Goal: Communication & Community: Answer question/provide support

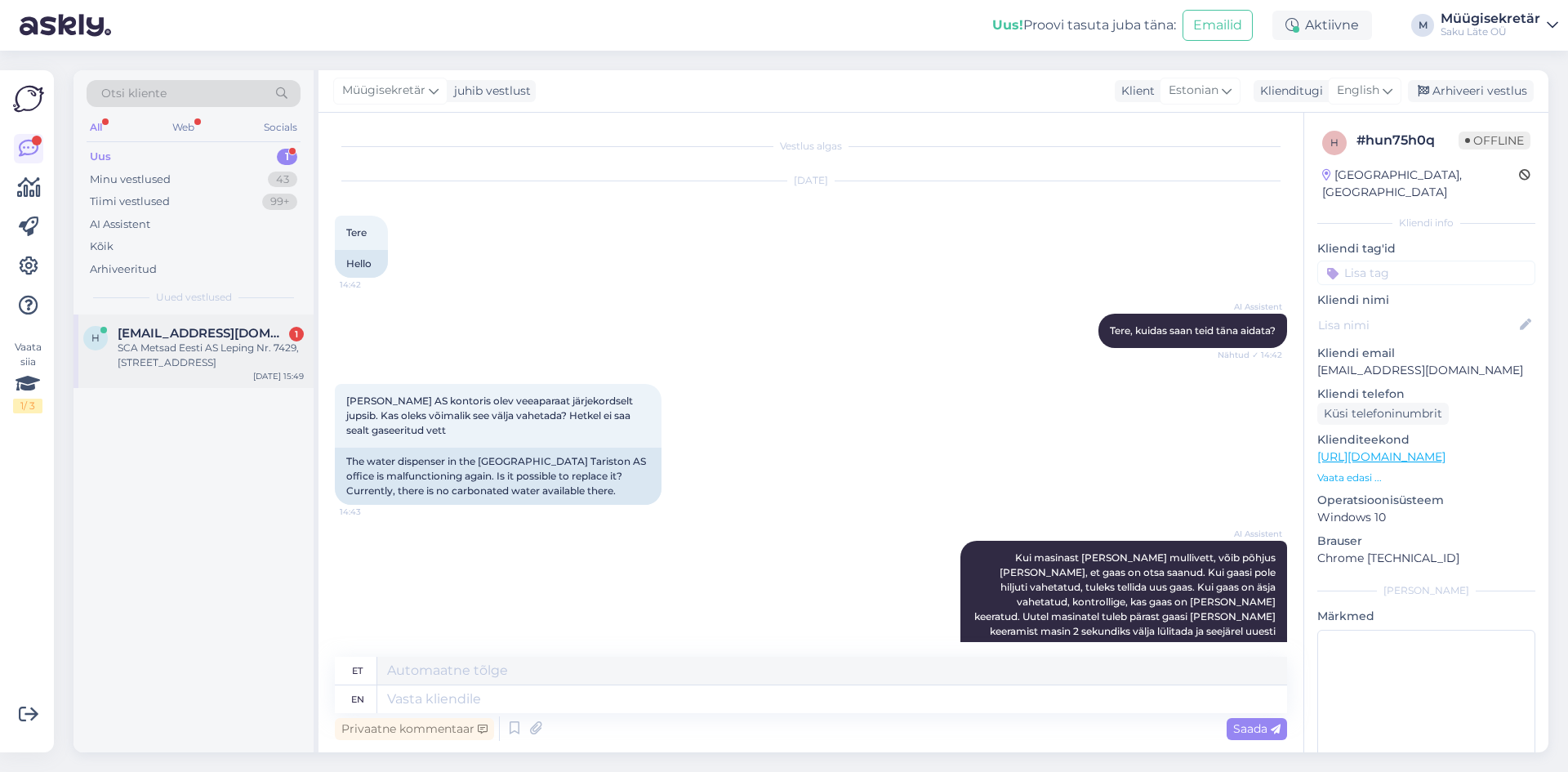
click at [175, 346] on div "SCA Metsad Eesti AS Leping Nr. 7429, [STREET_ADDRESS]" at bounding box center [210, 355] width 186 height 30
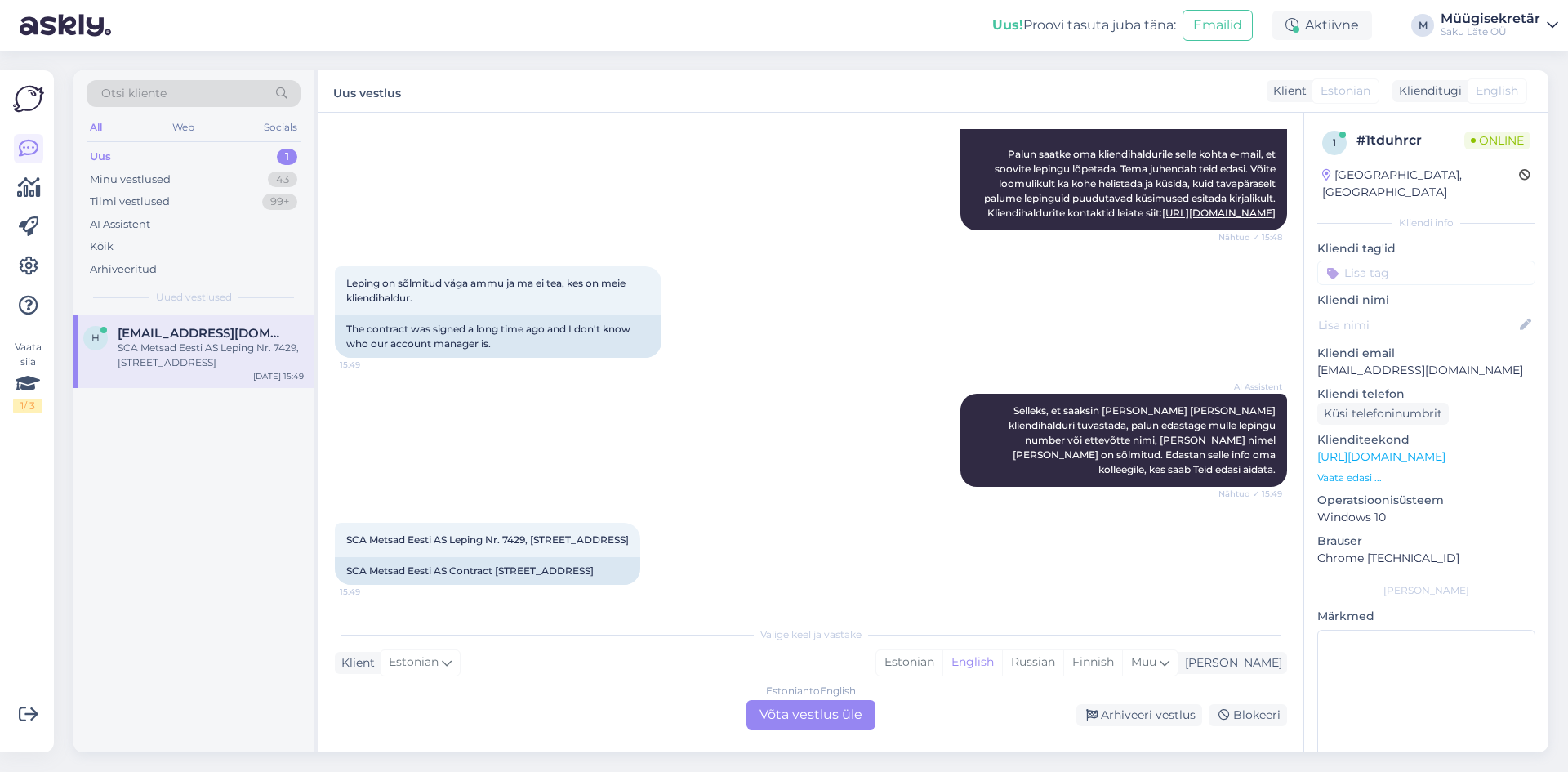
click at [854, 714] on div "Estonian to English Võta vestlus üle" at bounding box center [810, 715] width 129 height 30
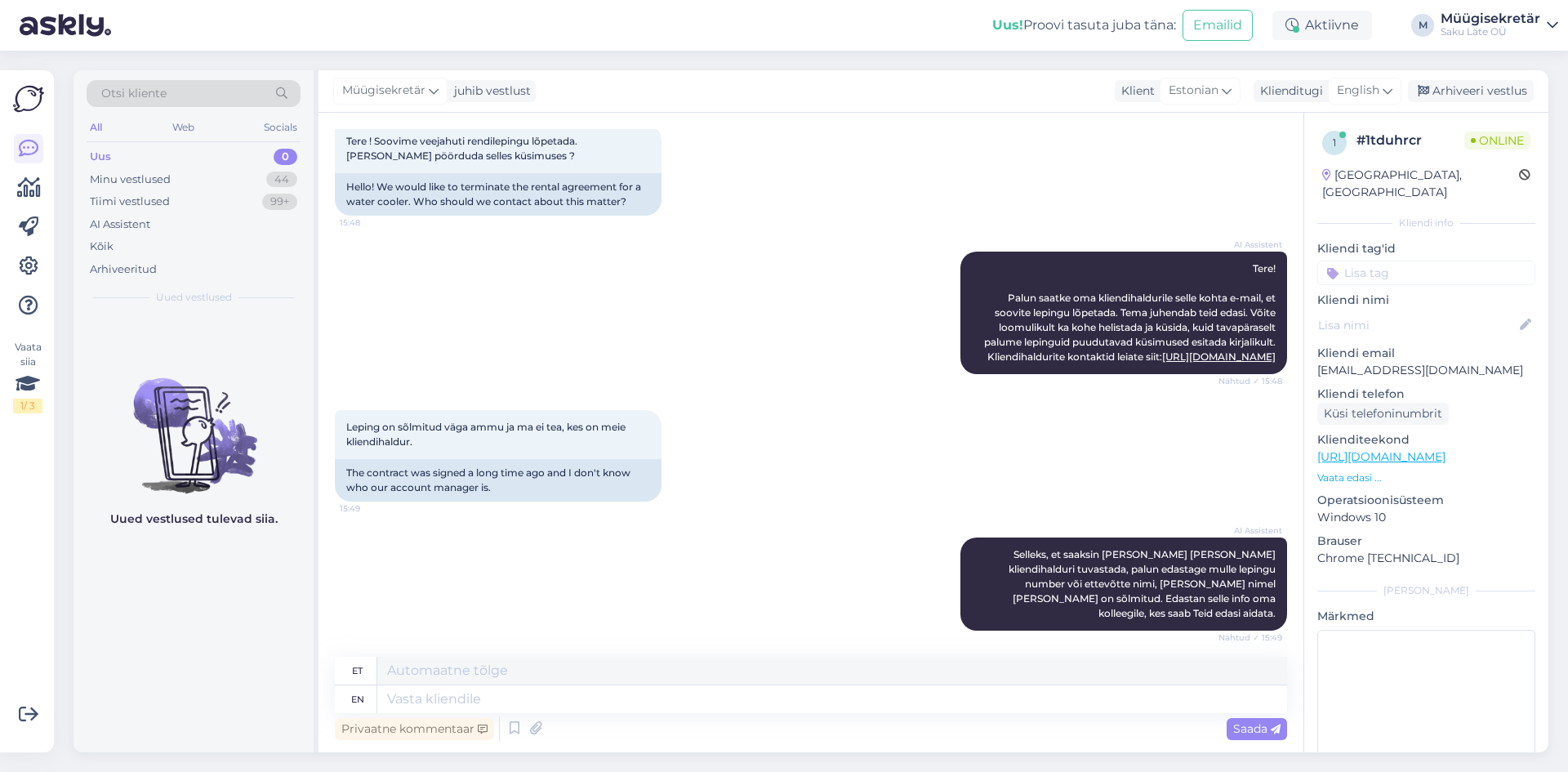
scroll to position [0, 0]
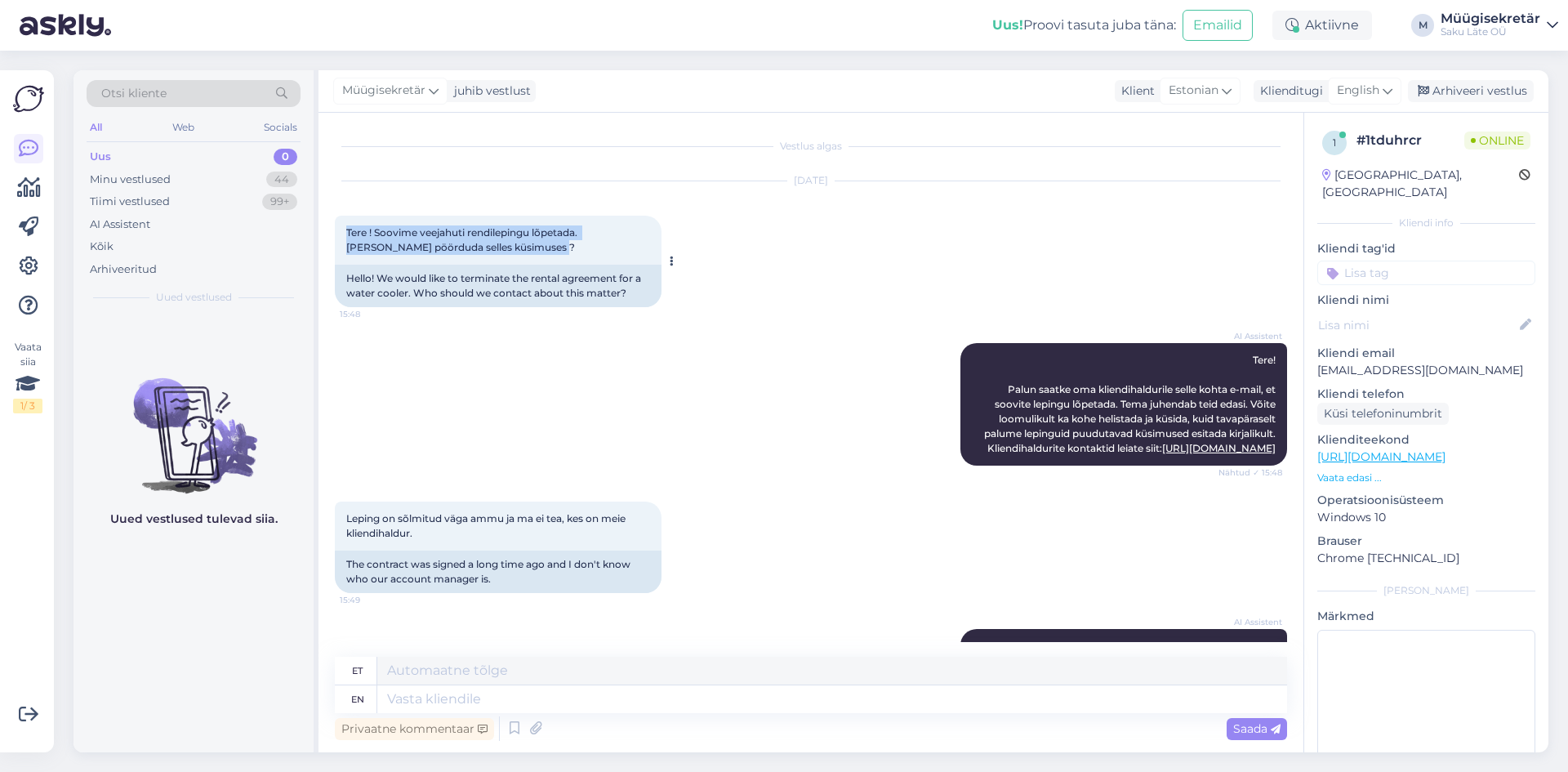
drag, startPoint x: 346, startPoint y: 228, endPoint x: 505, endPoint y: 253, distance: 161.0
click at [505, 253] on div "Tere ! Soovime veejahuti rendilepingu lõpetada. [PERSON_NAME] pöörduda selles k…" at bounding box center [498, 240] width 327 height 49
copy span "Tere ! Soovime veejahuti rendilepingu lõpetada. [PERSON_NAME] pöörduda selles k…"
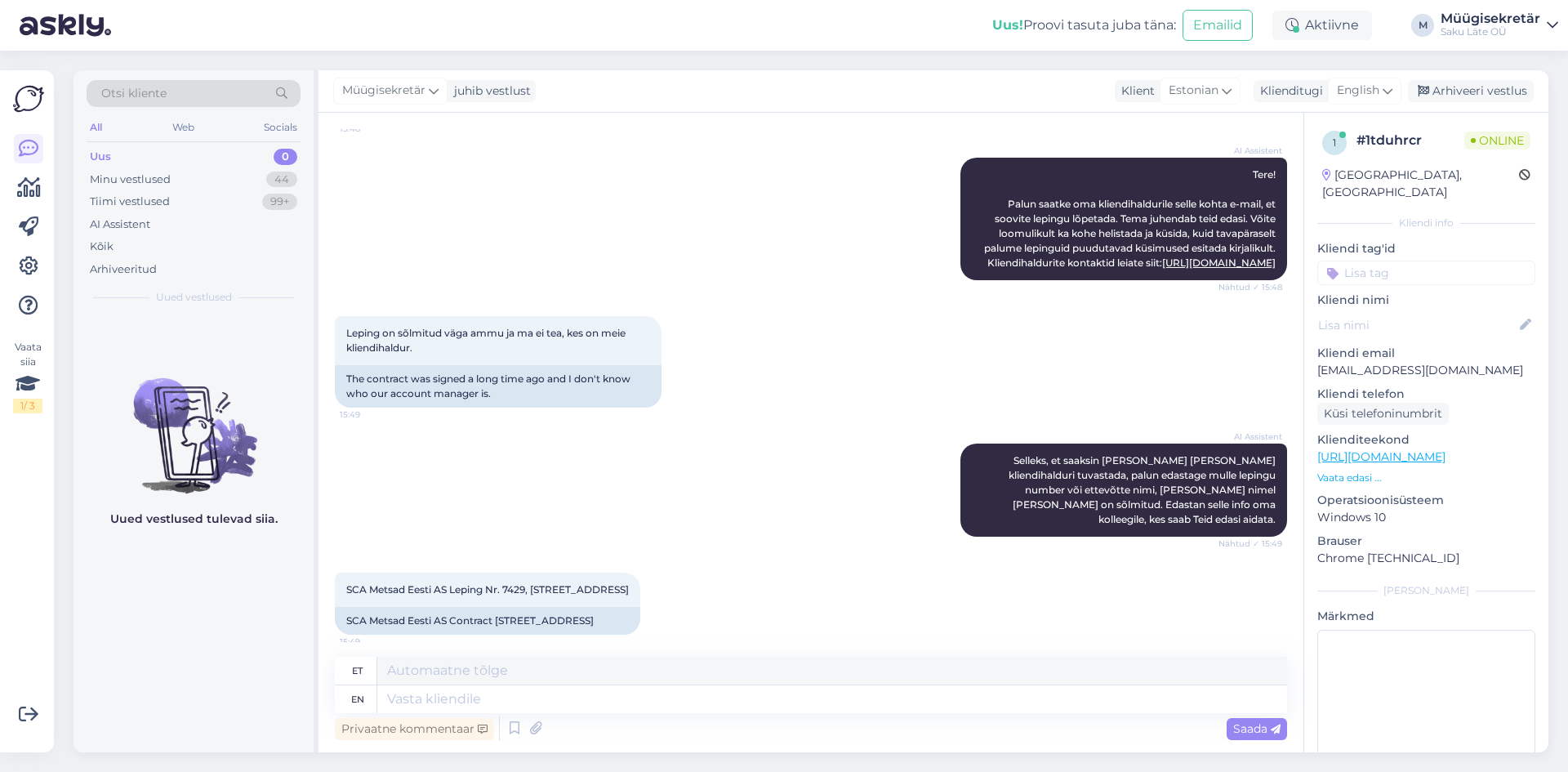
scroll to position [225, 0]
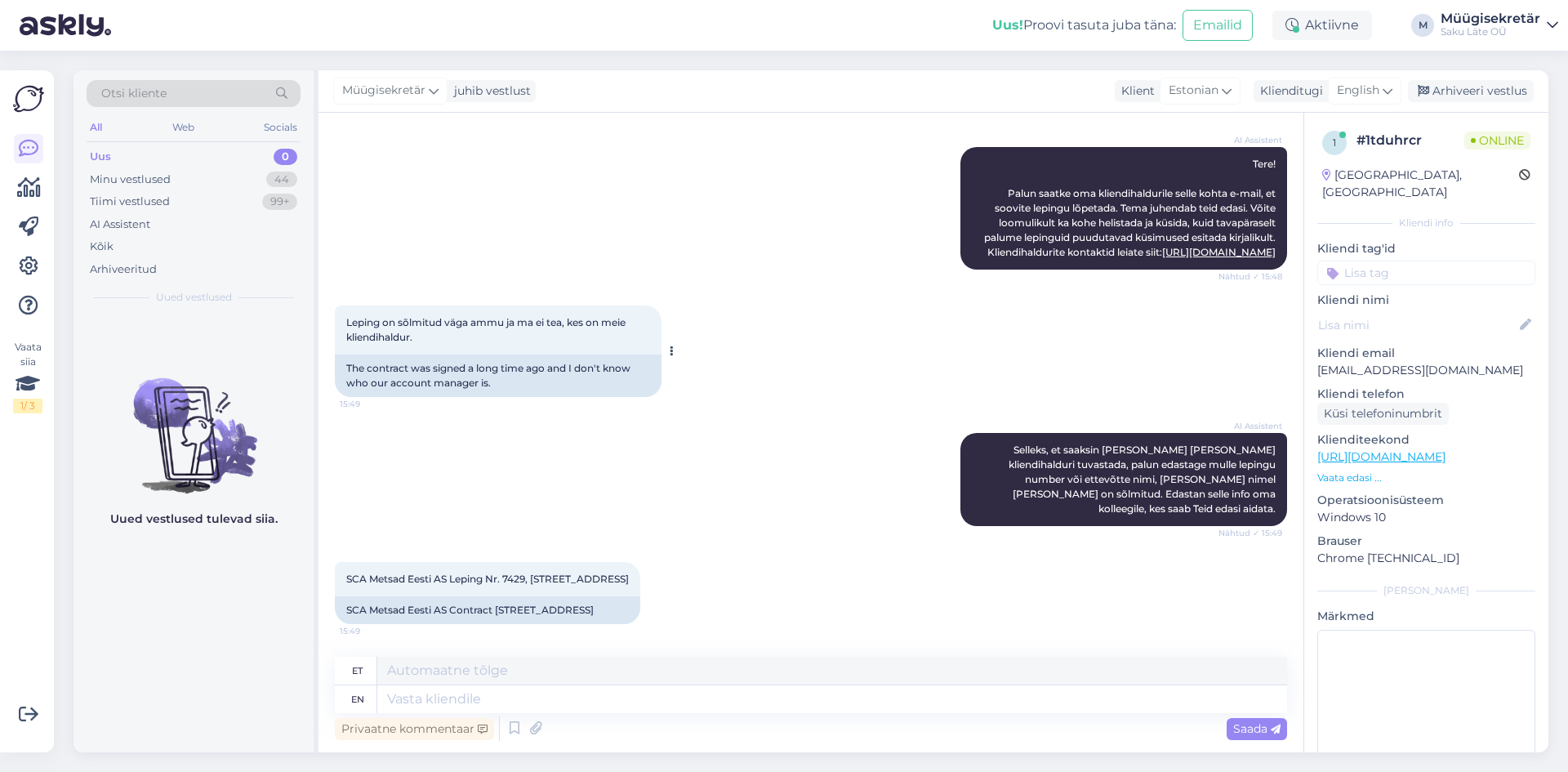
drag, startPoint x: 421, startPoint y: 325, endPoint x: 346, endPoint y: 311, distance: 76.3
click at [346, 311] on div "Leping on sõlmitud väga ammu ja ma ei tea, kes on meie kliendihaldur. 15:49" at bounding box center [498, 330] width 327 height 49
copy span "Leping on sõlmitud väga ammu ja ma ei tea, kes on meie kliendihaldur."
drag, startPoint x: 384, startPoint y: 573, endPoint x: 341, endPoint y: 548, distance: 49.7
click at [341, 562] on div "SCA Metsad Eesti AS Leping Nr. 7429, [STREET_ADDRESS] 15:49" at bounding box center [488, 579] width 305 height 34
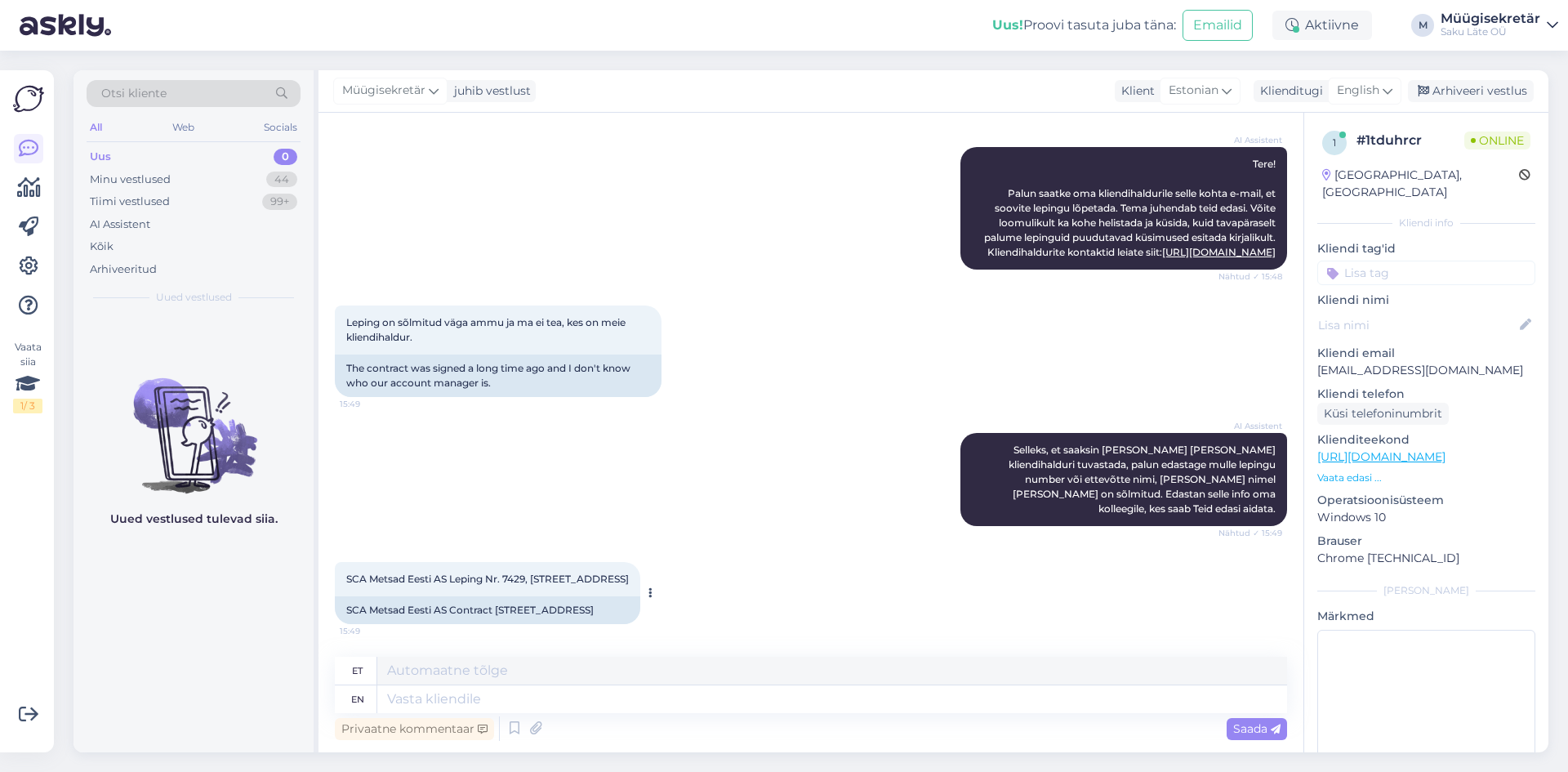
copy span "SCA Metsad Eesti AS Leping Nr. 7429, [STREET_ADDRESS]"
drag, startPoint x: 1451, startPoint y: 351, endPoint x: 1309, endPoint y: 347, distance: 142.1
click at [1309, 347] on div "1 # 1tduhrcr Online [GEOGRAPHIC_DATA], Sundsvall Kliendi info Kliendi tag'id Kl…" at bounding box center [1426, 457] width 244 height 689
copy p "[EMAIL_ADDRESS][DOMAIN_NAME]"
click at [586, 707] on textarea at bounding box center [831, 699] width 909 height 28
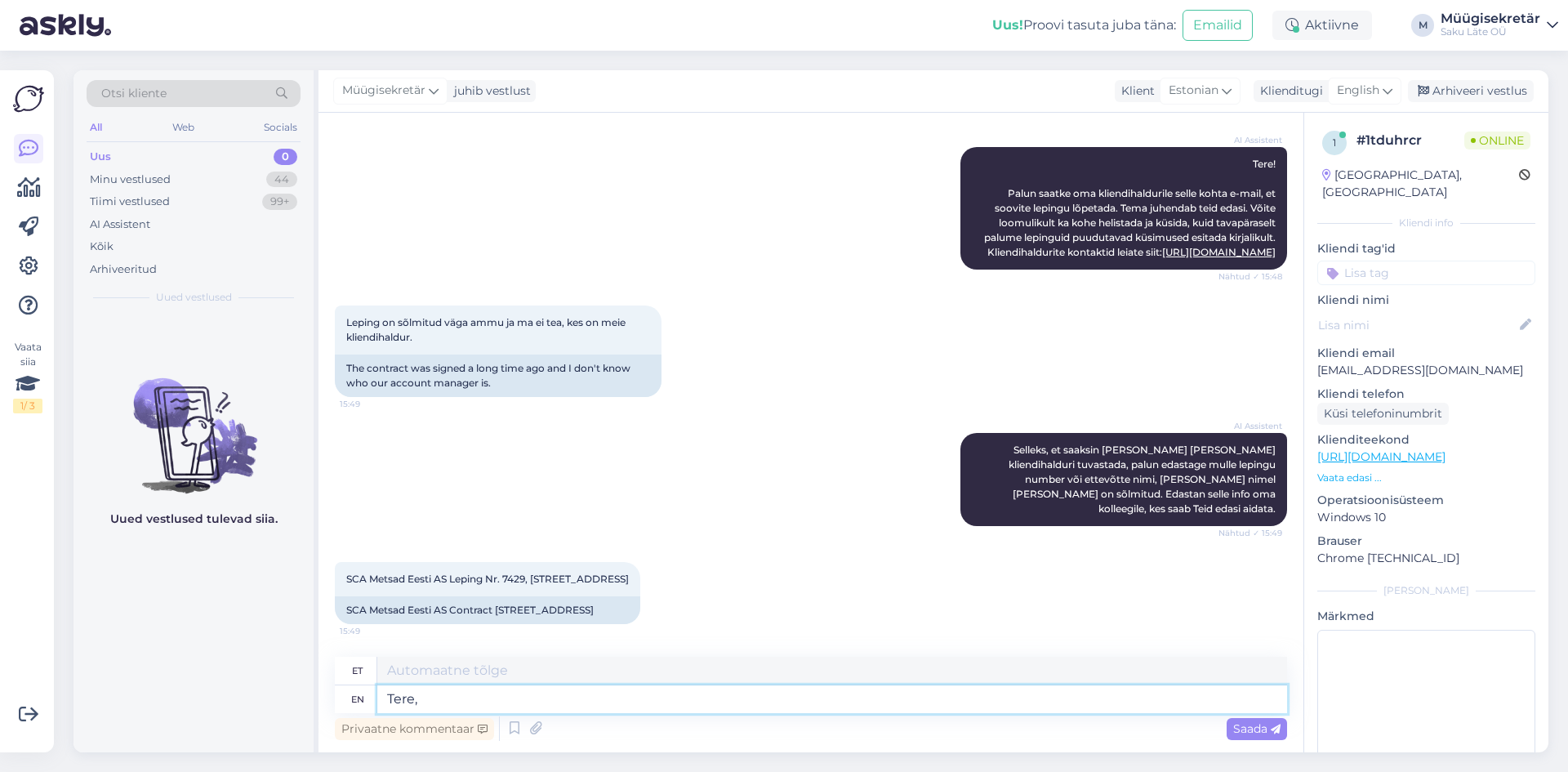
type textarea "Tere, e"
type textarea "Tere,"
type textarea "Tere, edas"
type textarea "Tere, edastan"
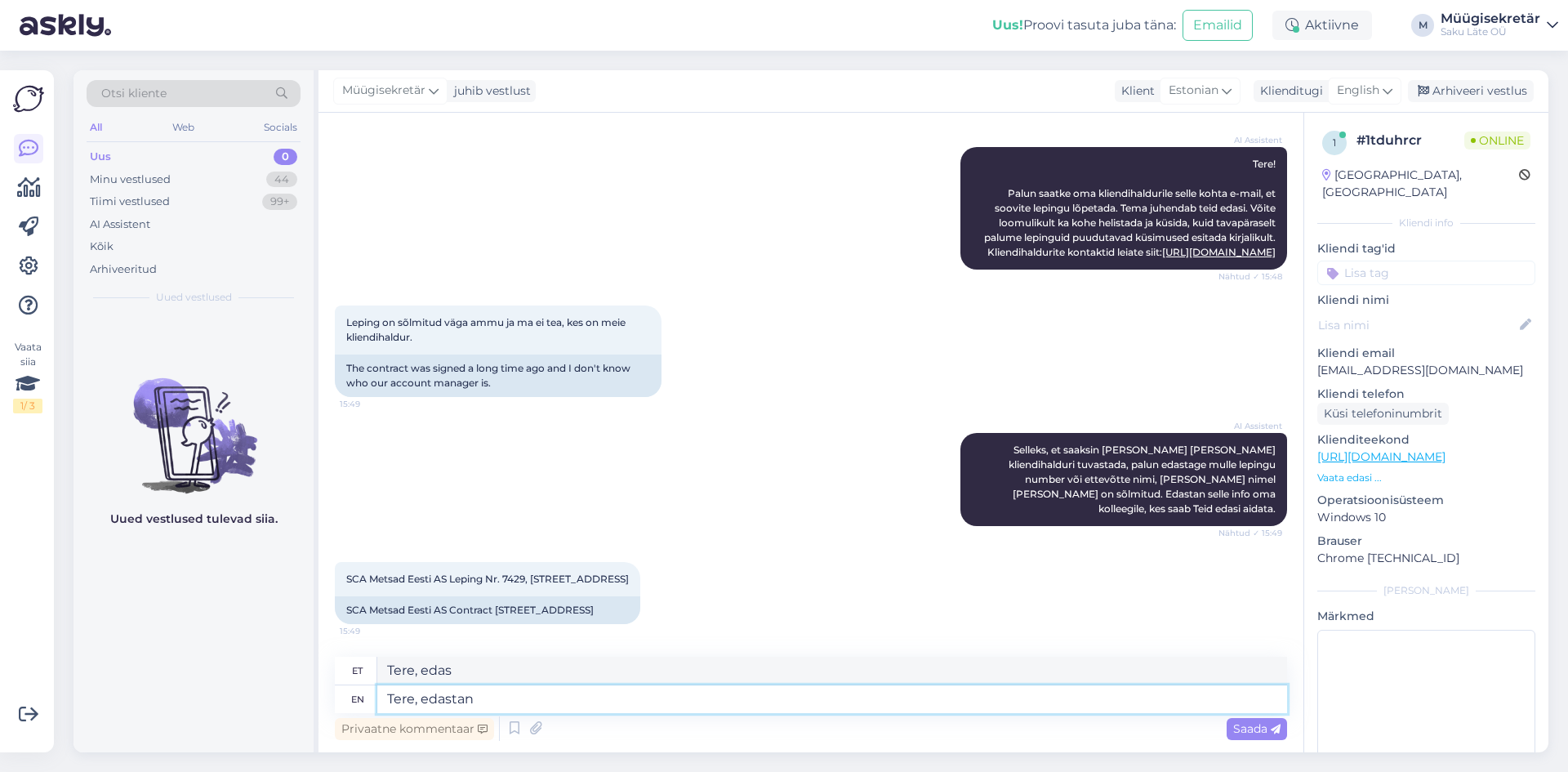
type textarea "Tere, edasi-tagasi"
type textarea "Tere, edastan info"
type textarea "Tere, Edastani info"
type textarea "Tere, edastan info Teie"
type textarea "Tere, edasistan info Teie"
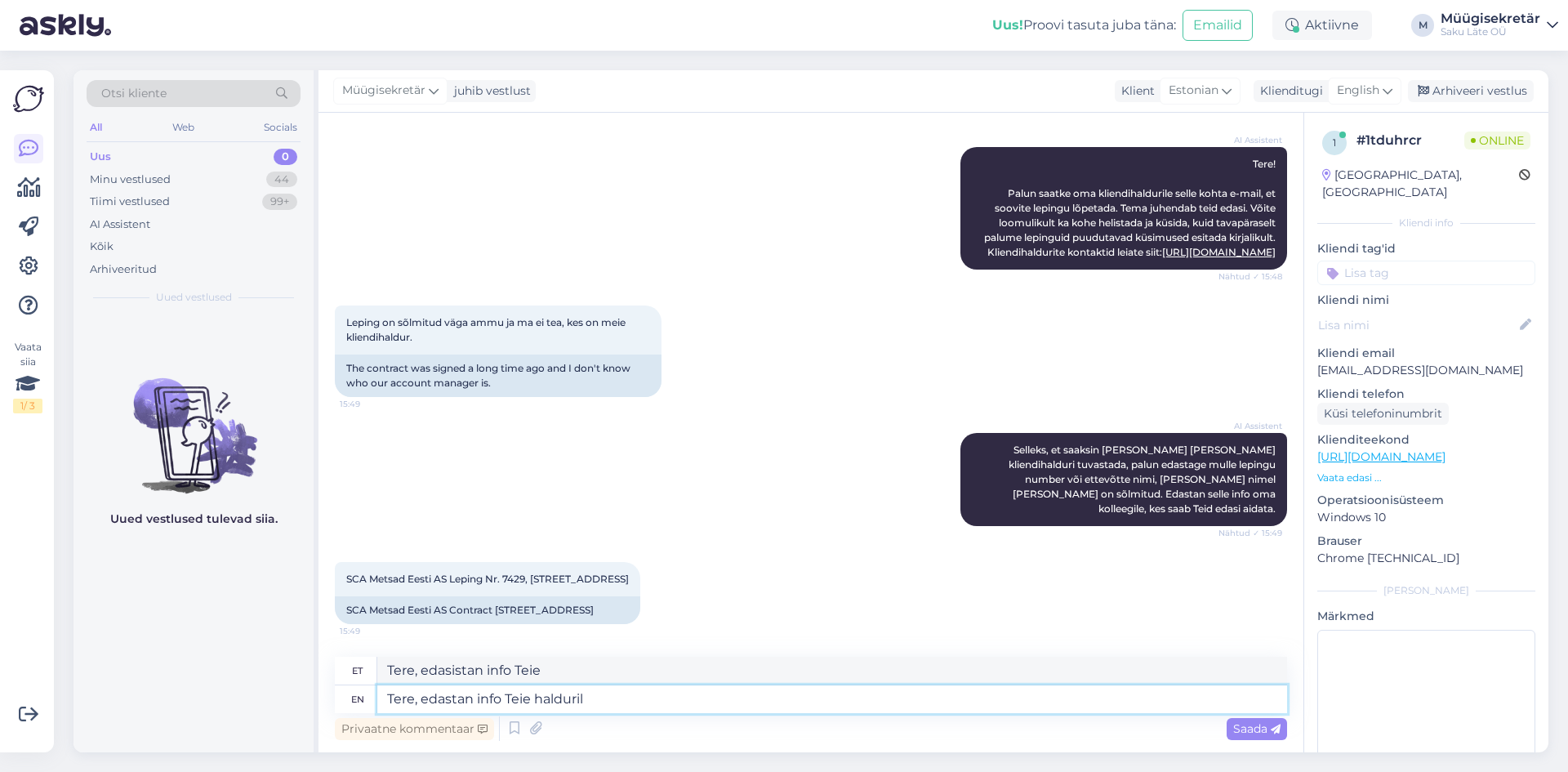
type textarea "Tere, edastan info Teie haldurile"
type textarea "Tere, edastan info Teie haldurile."
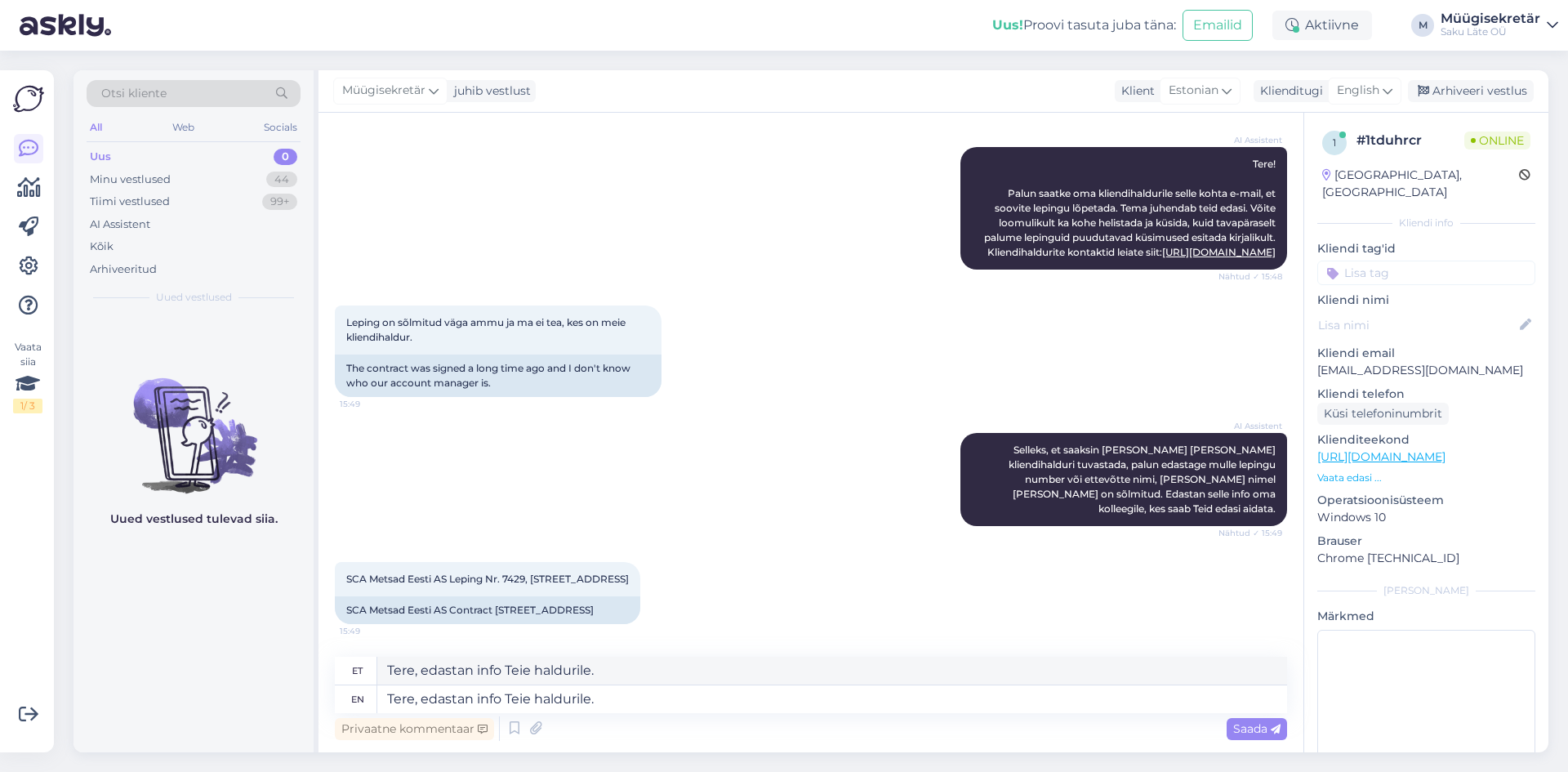
click at [1244, 733] on span "Saada" at bounding box center [1257, 728] width 47 height 15
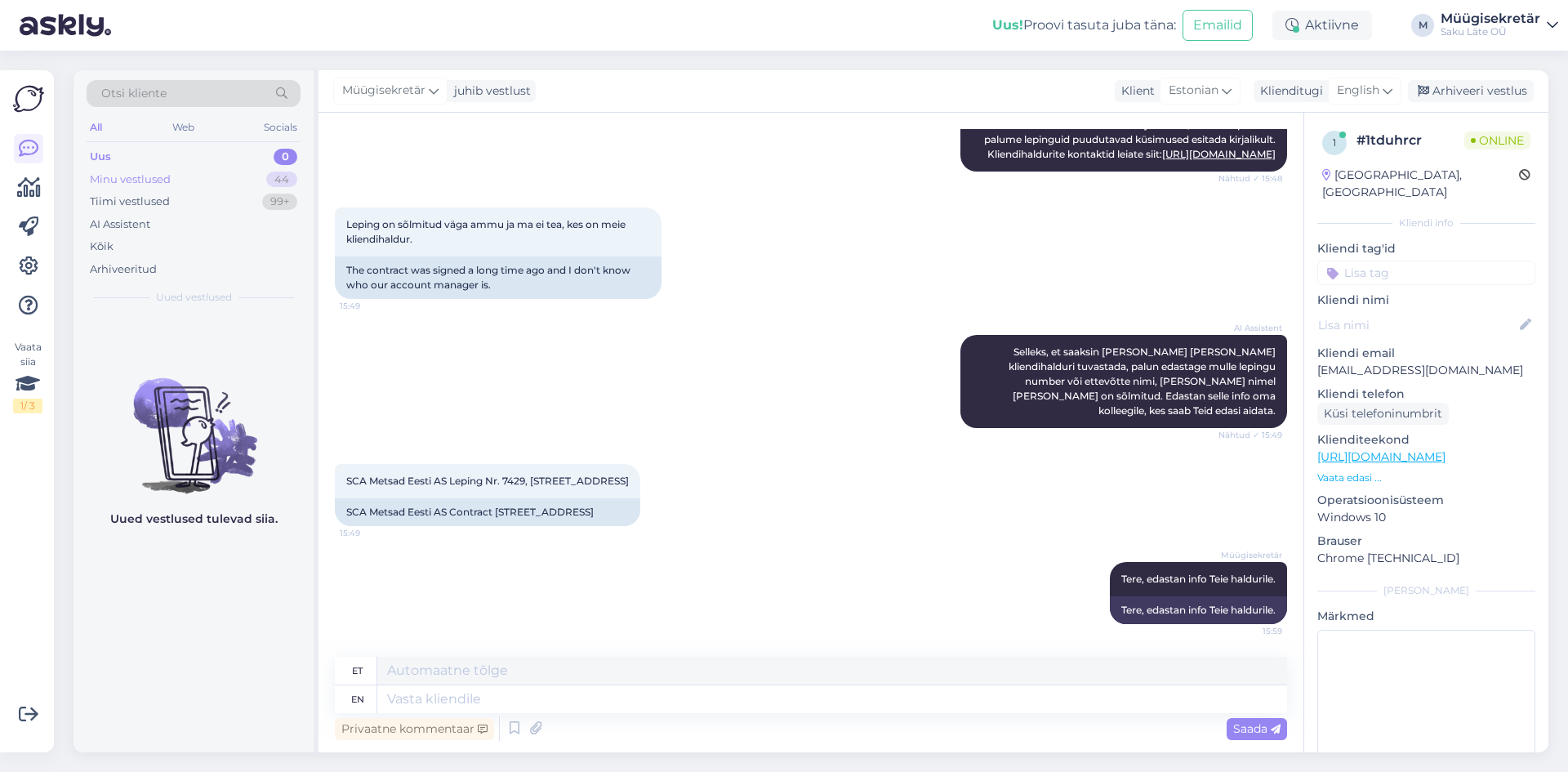
click at [110, 174] on div "Minu vestlused" at bounding box center [130, 180] width 81 height 17
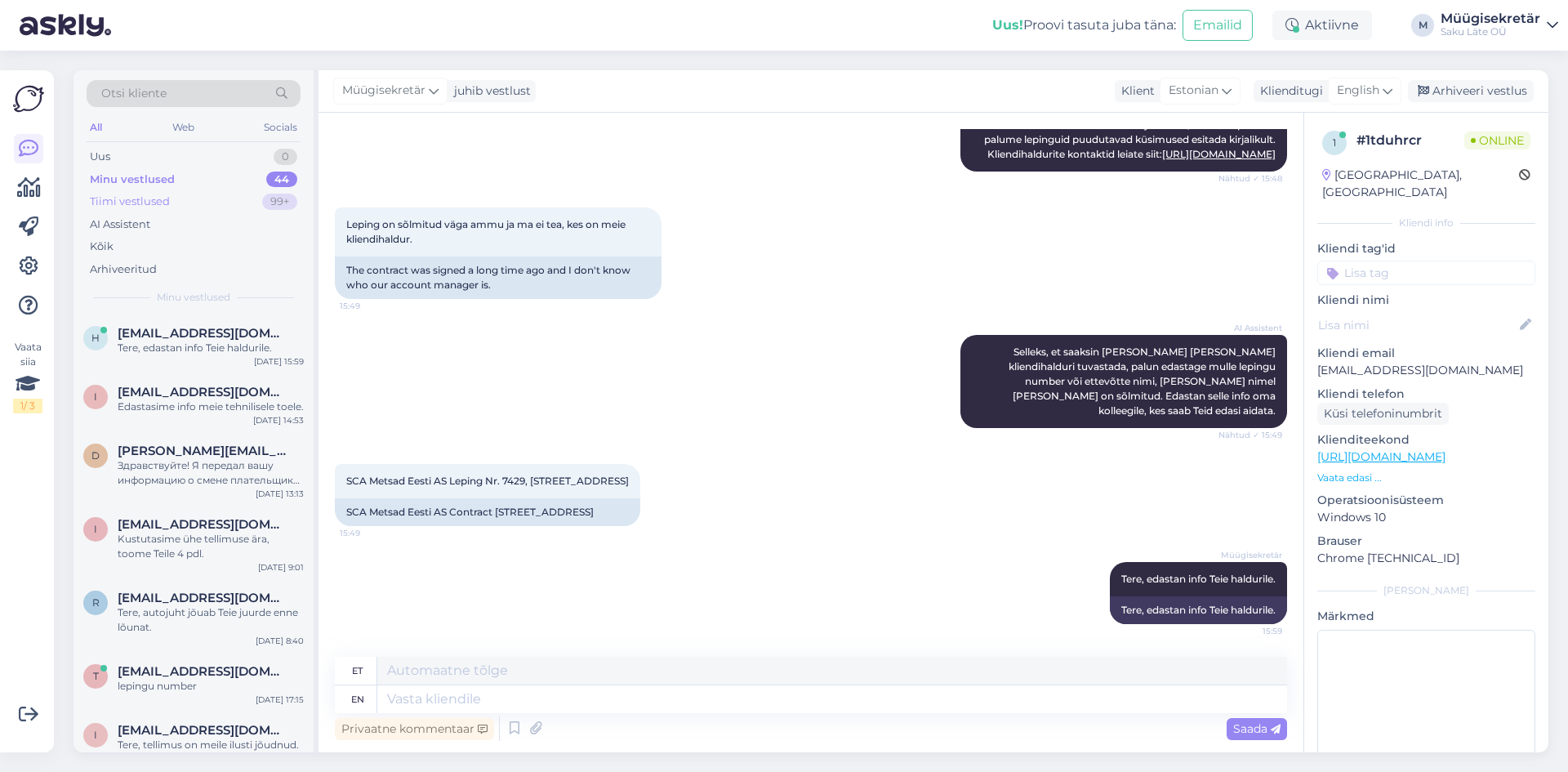
click at [114, 204] on div "Tiimi vestlused" at bounding box center [129, 202] width 80 height 17
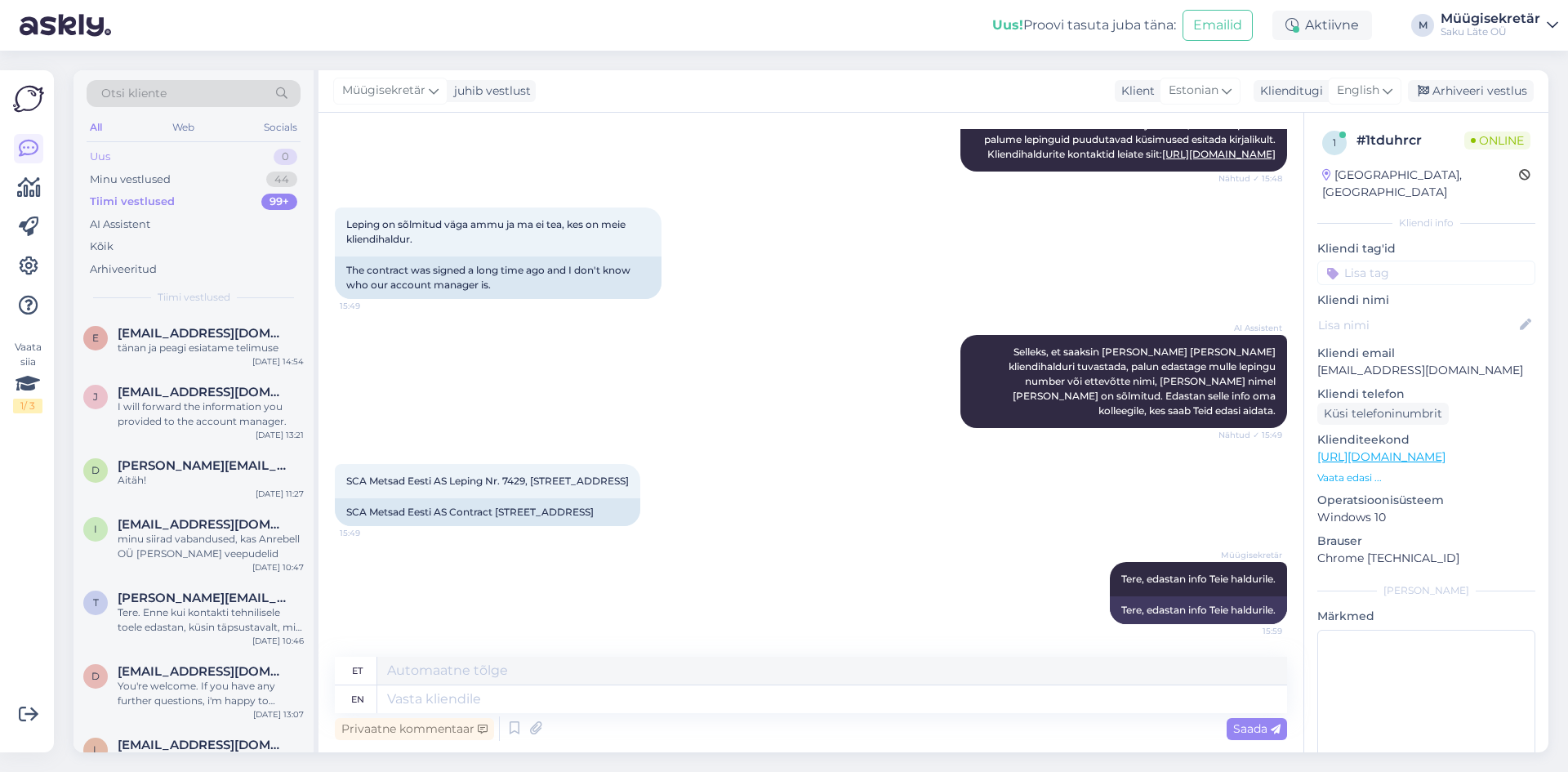
click at [112, 159] on div "Uus 0" at bounding box center [194, 157] width 214 height 23
